Goal: Task Accomplishment & Management: Manage account settings

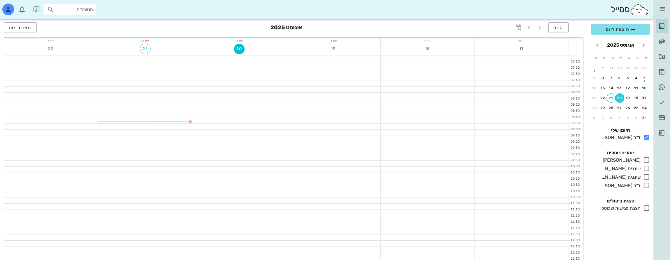
scroll to position [255, 0]
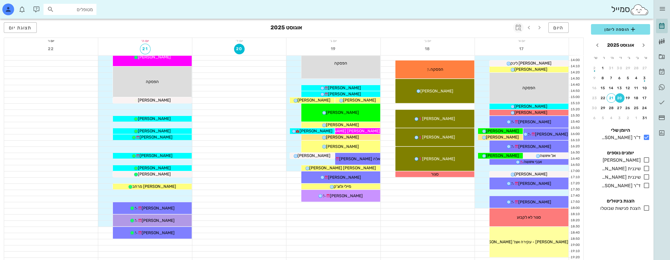
drag, startPoint x: 512, startPoint y: 16, endPoint x: 514, endPoint y: 27, distance: 11.7
click at [514, 27] on div "ד״ר [PERSON_NAME] יומן מרפאה רשימת המתנה תיקים רפואיים אישורי הגעה היסטוריית וו…" at bounding box center [335, 32] width 670 height 574
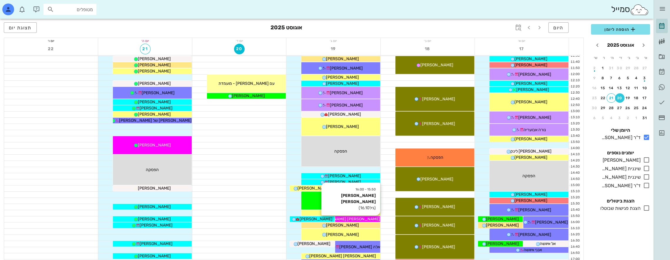
scroll to position [284, 0]
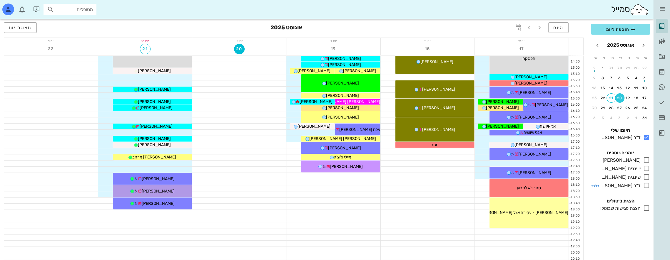
click at [646, 187] on icon at bounding box center [646, 185] width 7 height 7
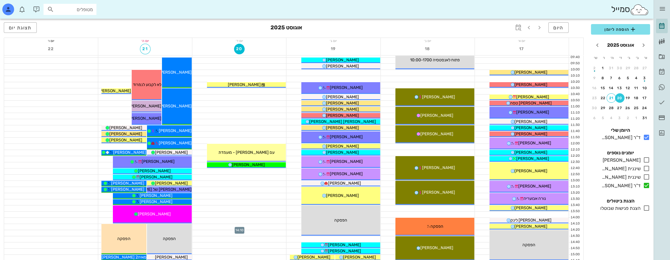
scroll to position [78, 0]
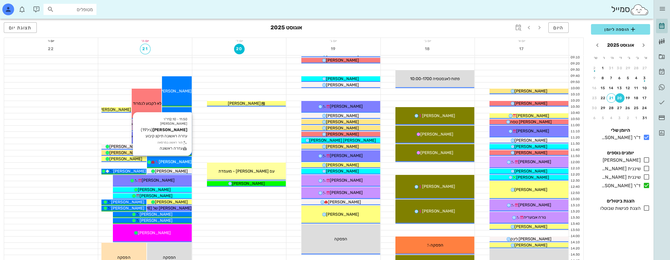
click at [182, 164] on span "[PERSON_NAME]" at bounding box center [175, 162] width 33 height 5
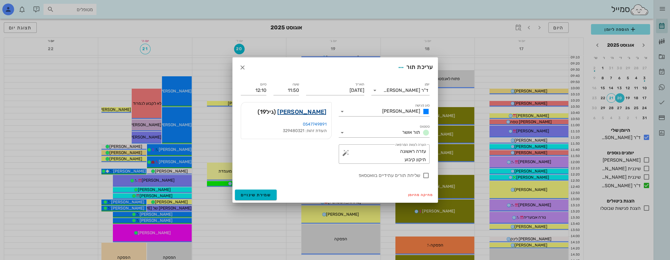
click at [317, 112] on link "[PERSON_NAME]" at bounding box center [301, 111] width 49 height 9
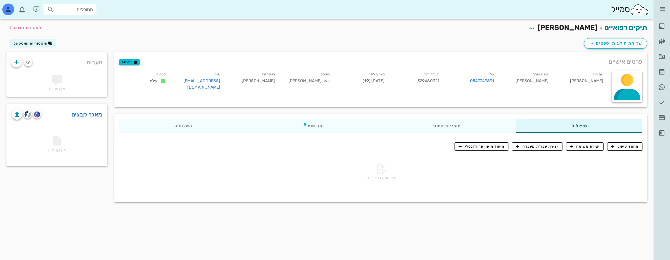
click at [317, 180] on div "לא תועדו טיפולים" at bounding box center [380, 173] width 523 height 41
click at [30, 27] on span "לעמוד הקודם" at bounding box center [27, 27] width 27 height 5
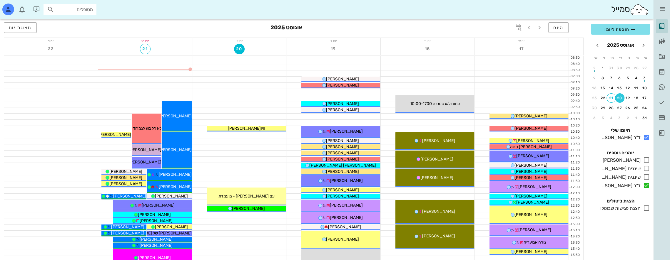
scroll to position [49, 0]
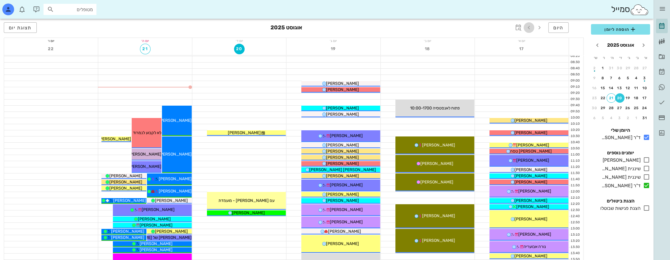
click at [530, 26] on icon "button" at bounding box center [528, 27] width 7 height 7
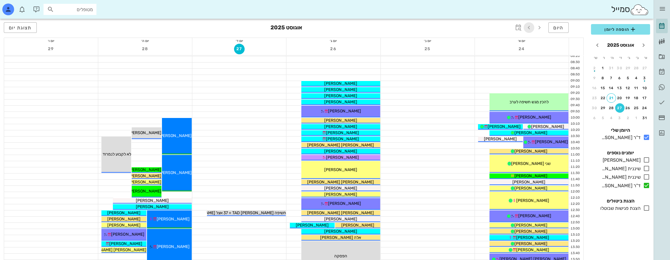
click at [530, 26] on icon "button" at bounding box center [528, 27] width 7 height 7
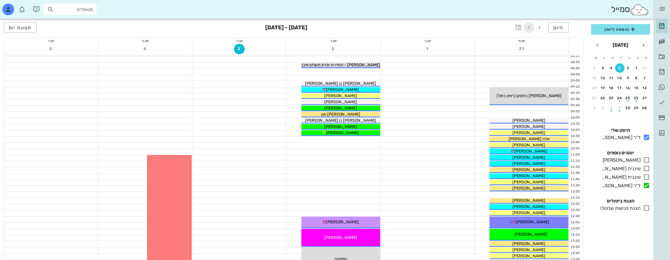
click at [530, 26] on icon "button" at bounding box center [528, 27] width 7 height 7
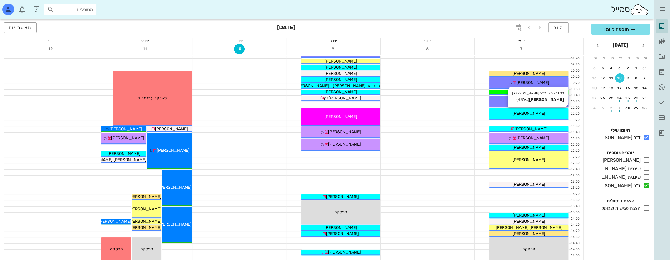
scroll to position [108, 0]
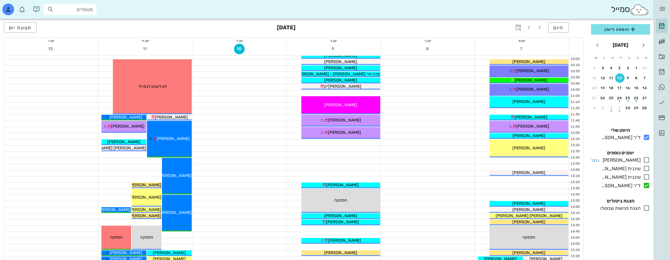
click at [647, 158] on icon at bounding box center [646, 160] width 7 height 7
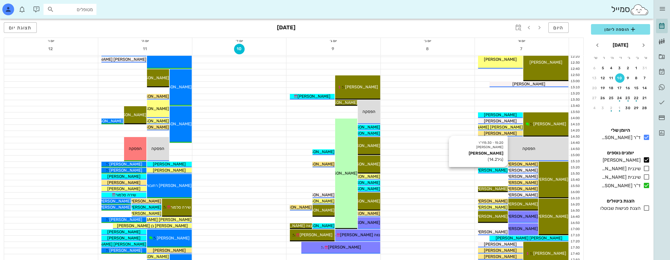
scroll to position [196, 0]
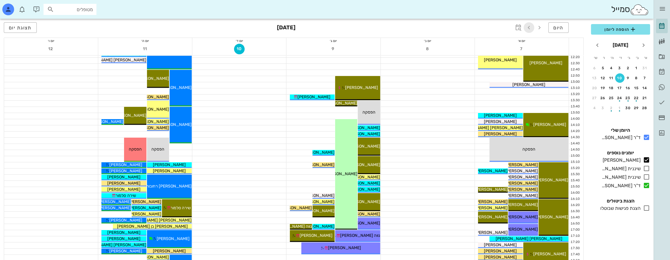
click at [530, 27] on icon "button" at bounding box center [528, 27] width 7 height 7
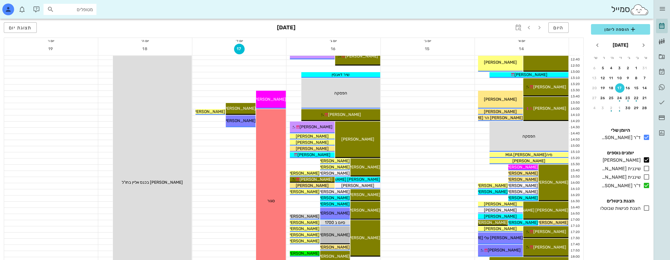
scroll to position [59, 0]
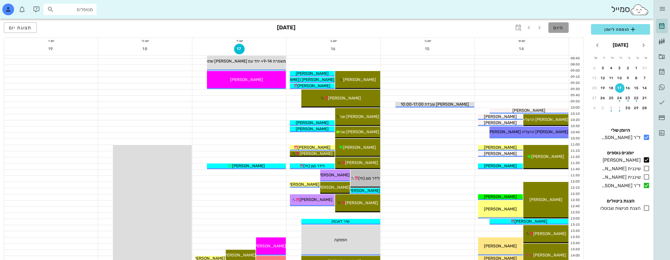
click at [557, 26] on span "היום" at bounding box center [558, 28] width 10 height 6
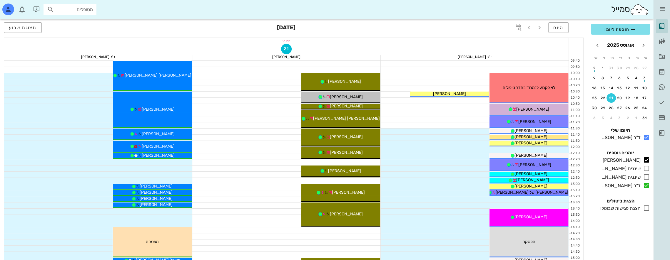
scroll to position [88, 0]
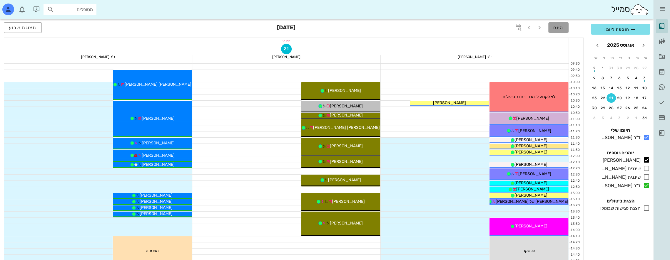
click at [557, 31] on button "היום" at bounding box center [558, 27] width 20 height 11
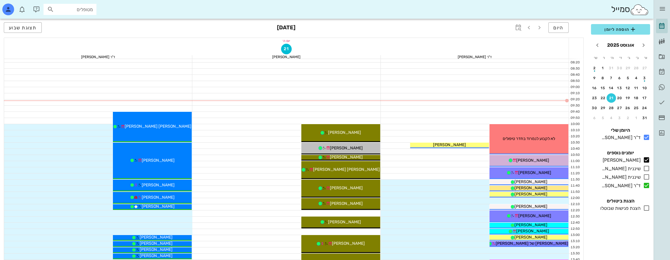
scroll to position [59, 0]
